Goal: Transaction & Acquisition: Obtain resource

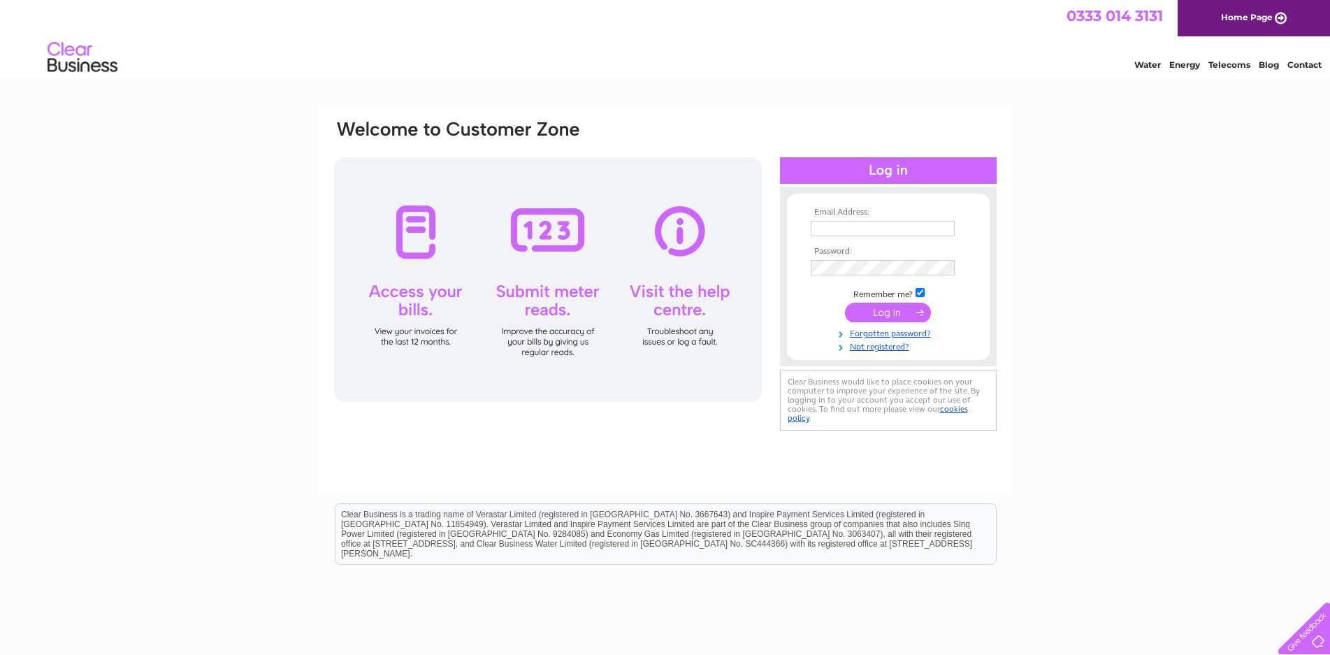
type input "highland.garage@btconnect.com"
click at [885, 311] on input "submit" at bounding box center [888, 313] width 86 height 20
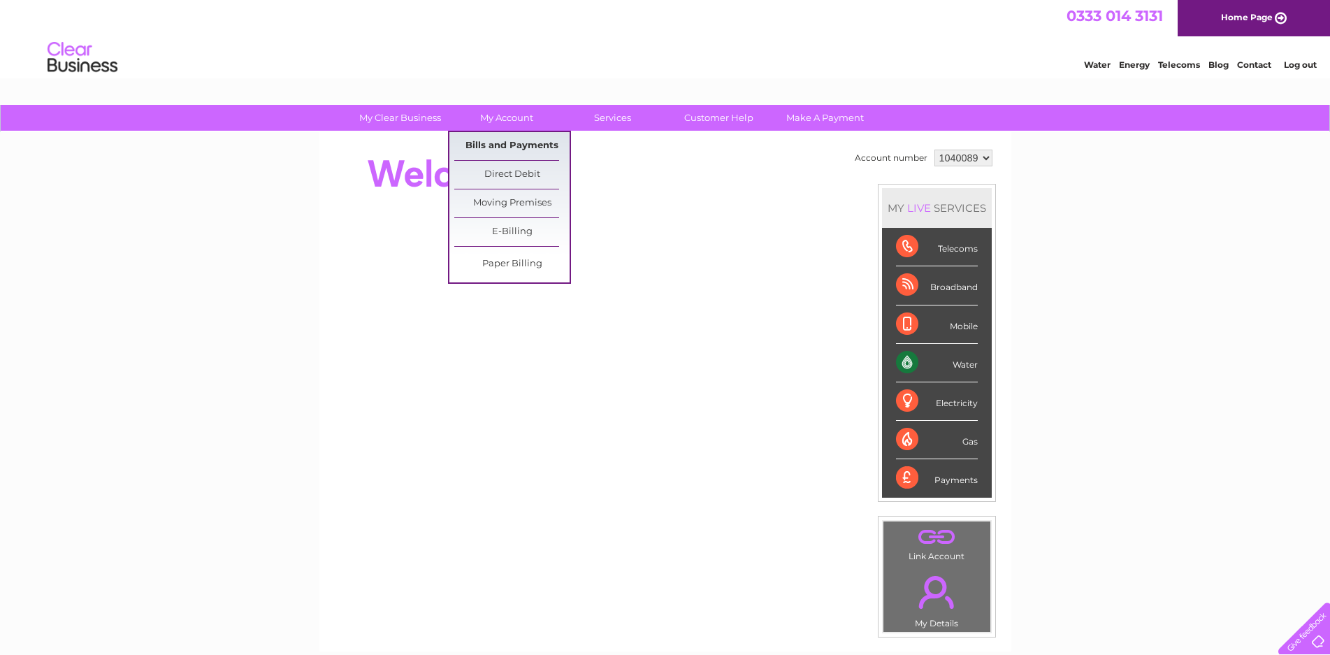
click at [521, 147] on link "Bills and Payments" at bounding box center [511, 146] width 115 height 28
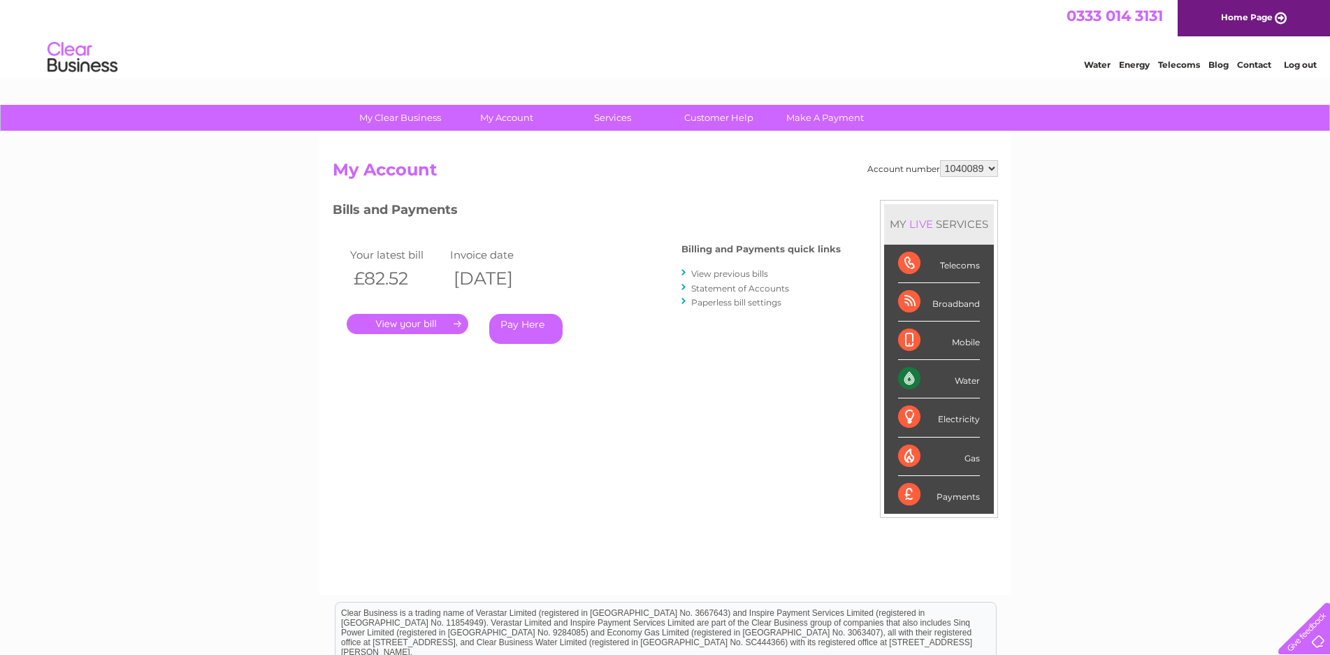
click at [429, 326] on link "." at bounding box center [408, 324] width 122 height 20
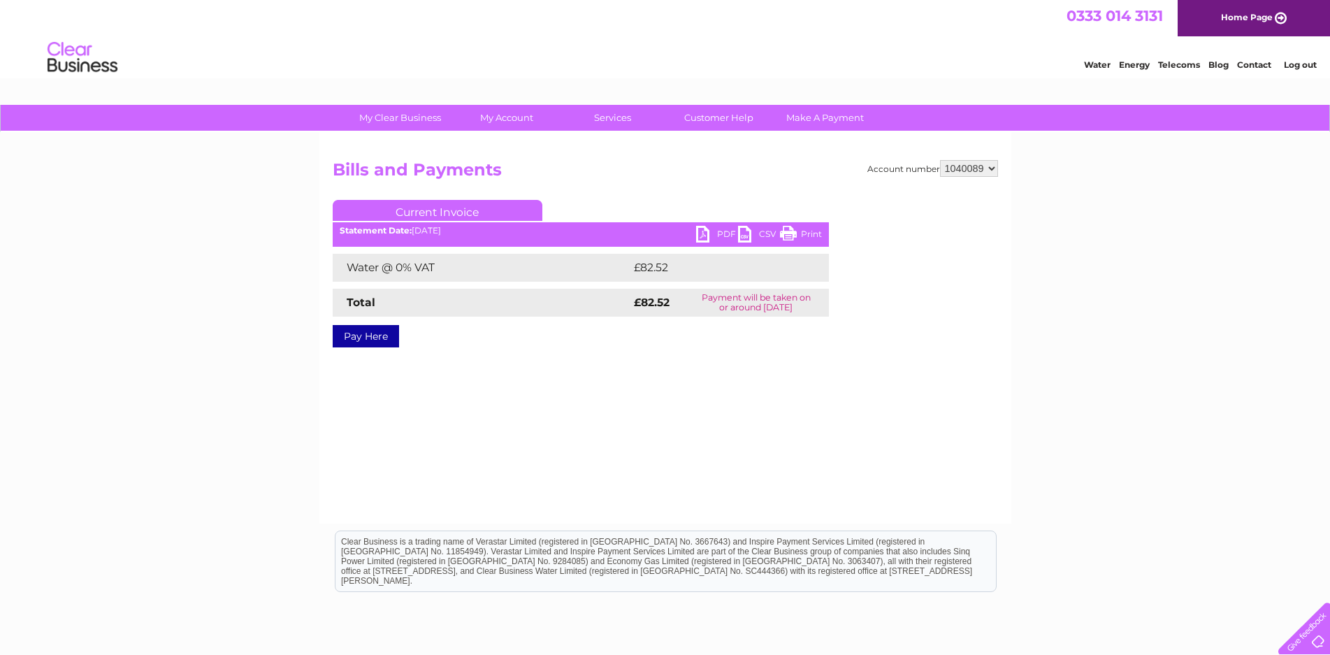
click at [703, 229] on link "PDF" at bounding box center [717, 236] width 42 height 20
